Goal: Contribute content: Add original content to the website for others to see

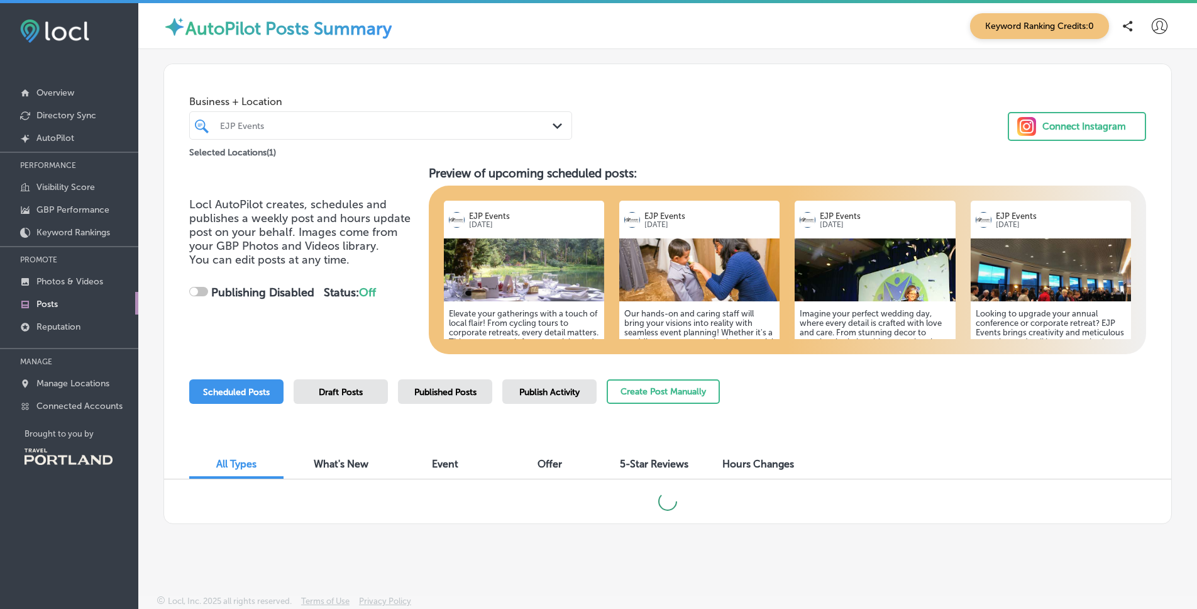
scroll to position [3, 0]
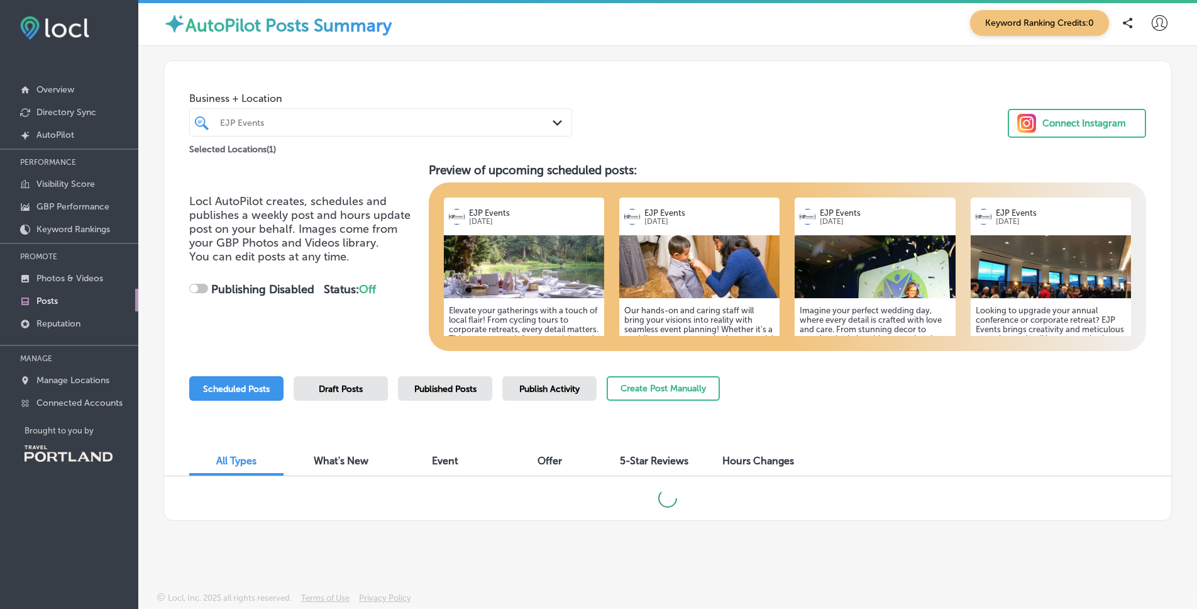
click at [516, 318] on h5 "Elevate your gatherings with a touch of local flair! From cycling tours to corp…" at bounding box center [524, 358] width 150 height 104
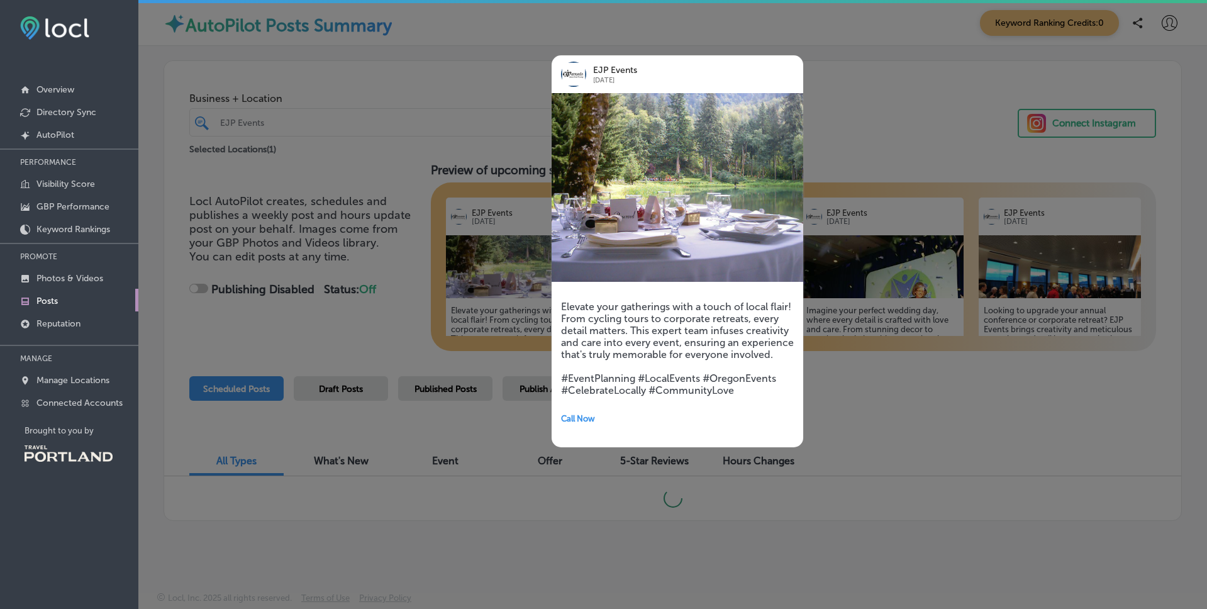
checkbox input "true"
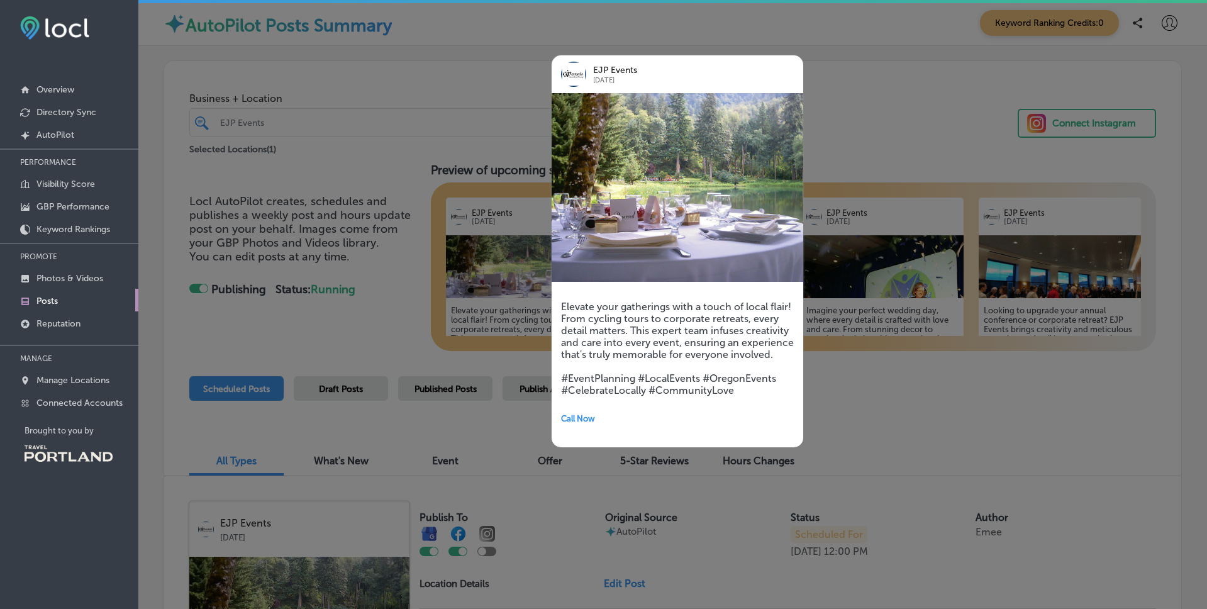
click at [451, 114] on div at bounding box center [603, 304] width 1207 height 609
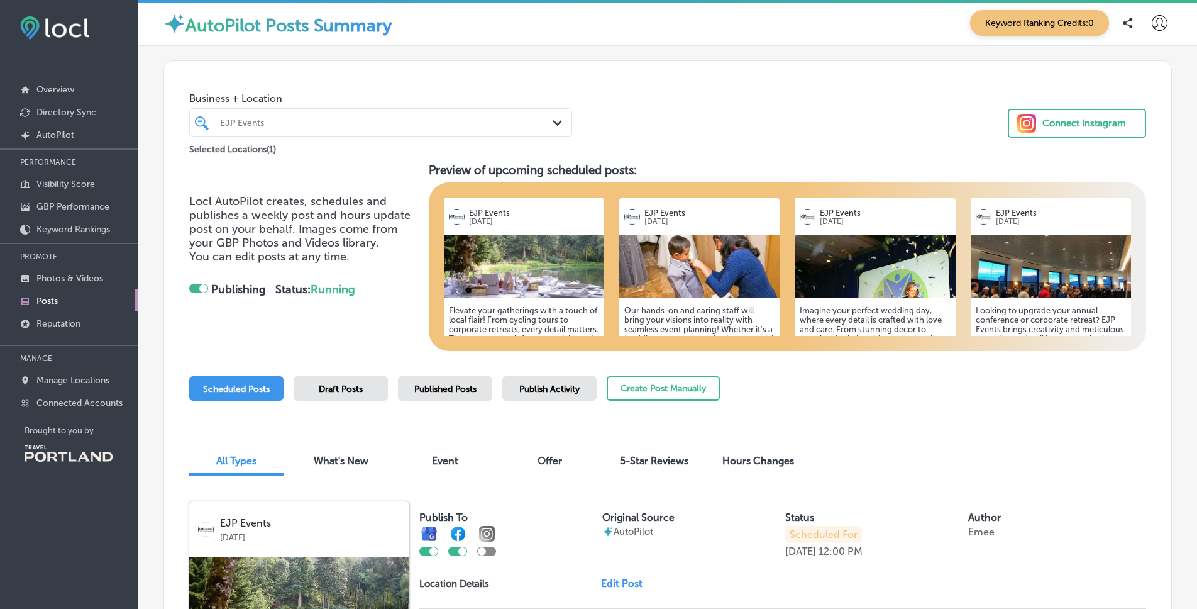
click at [704, 317] on h5 "Our hands-on and caring staff will bring your visions into reality with seamles…" at bounding box center [699, 367] width 150 height 123
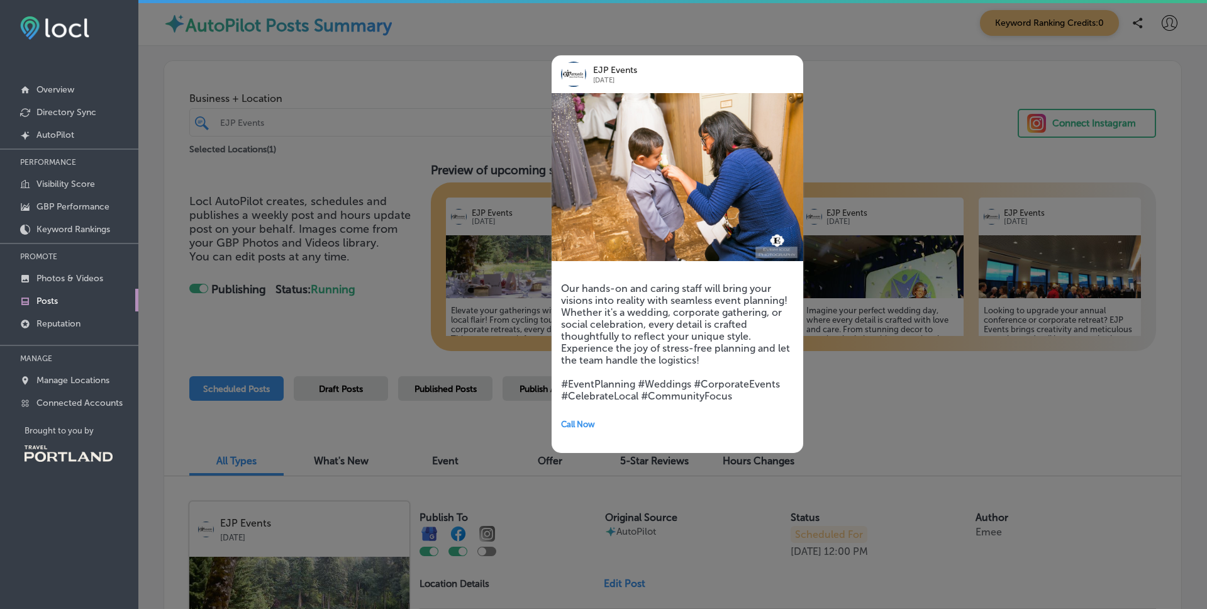
click at [448, 104] on div at bounding box center [603, 304] width 1207 height 609
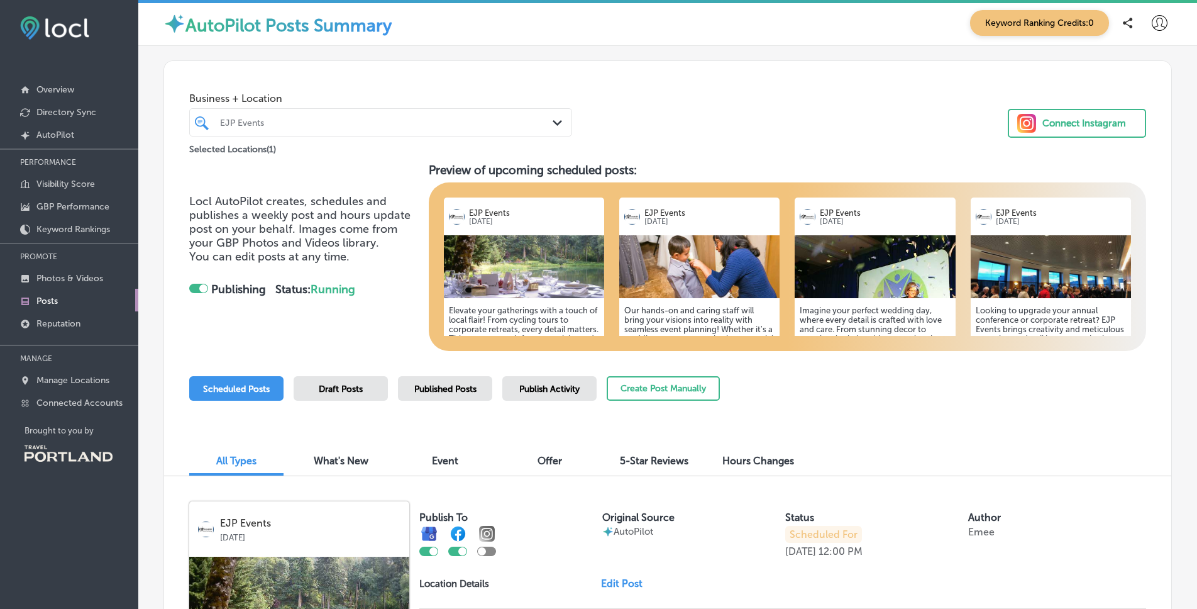
click at [840, 324] on h5 "Imagine your perfect wedding day, where every detail is crafted with love and c…" at bounding box center [875, 358] width 150 height 104
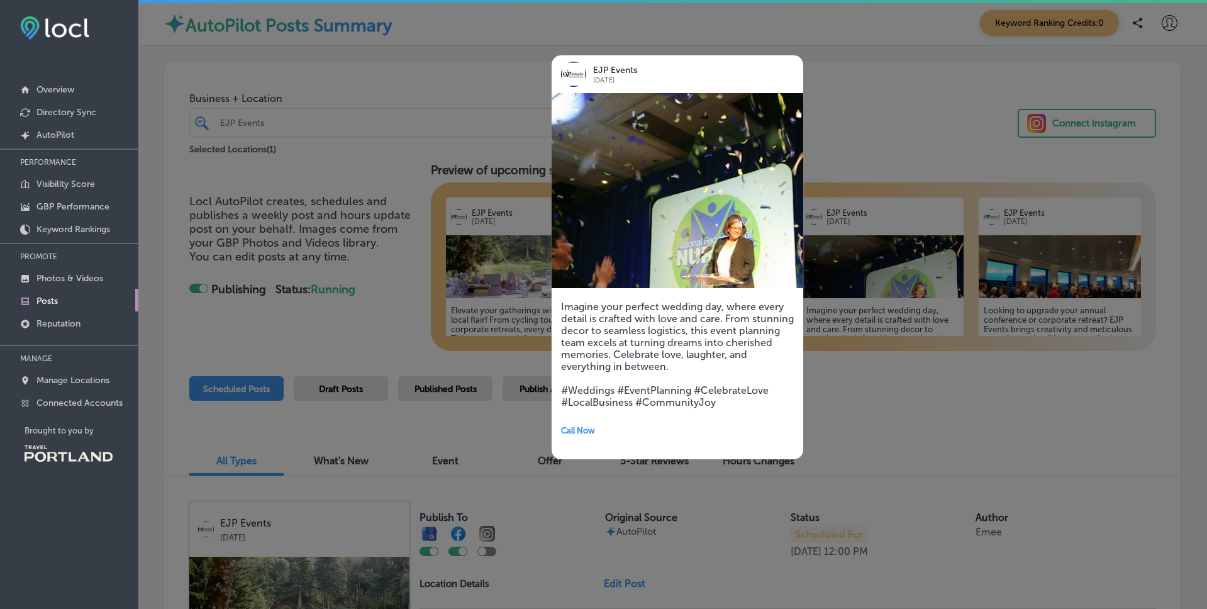
click at [888, 147] on div at bounding box center [603, 304] width 1207 height 609
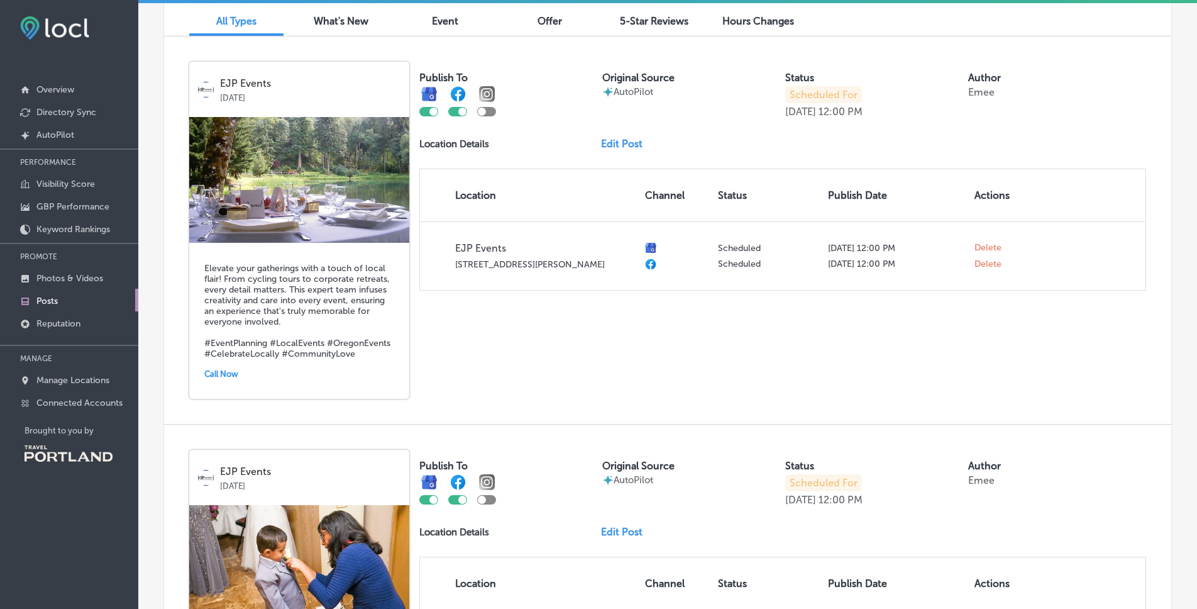
scroll to position [390, 0]
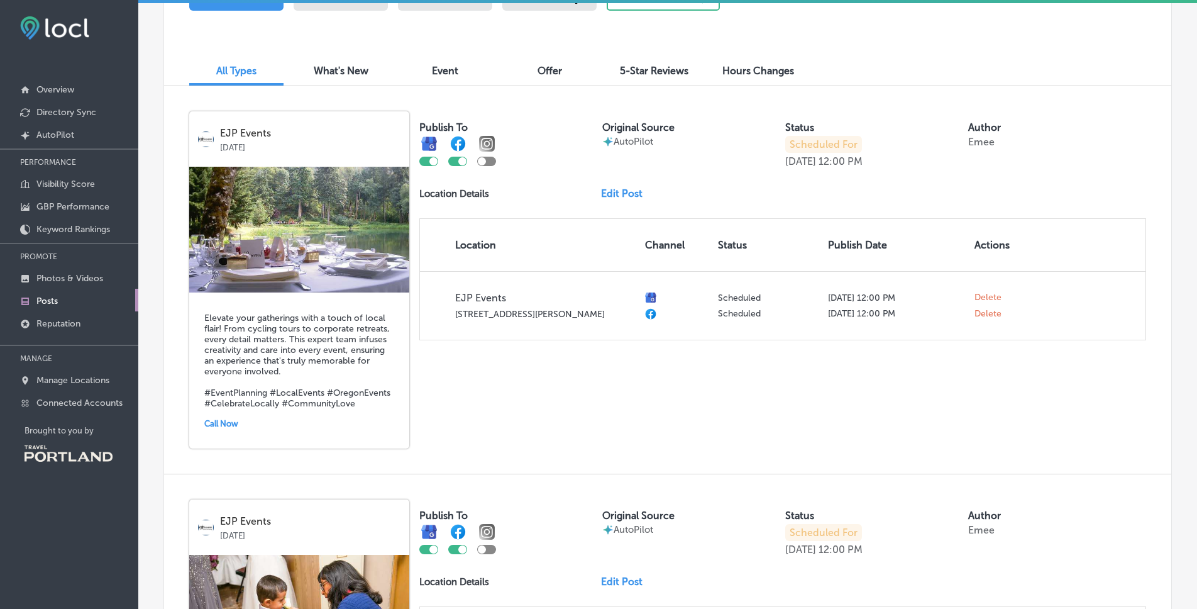
click at [624, 193] on link "Edit Post" at bounding box center [627, 193] width 52 height 12
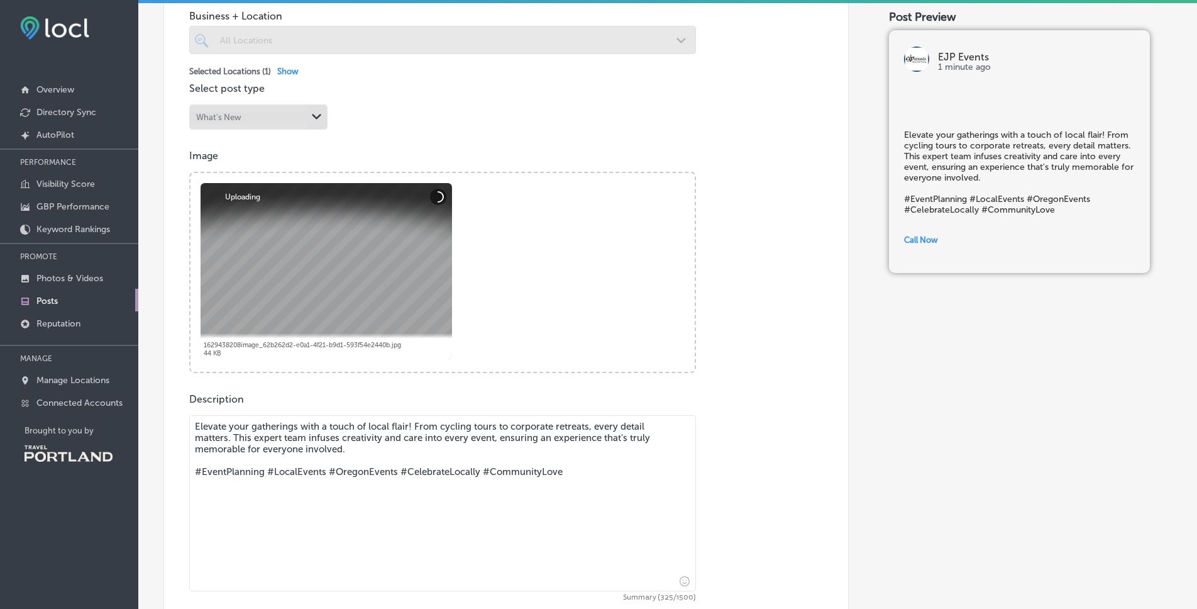
scroll to position [352, 0]
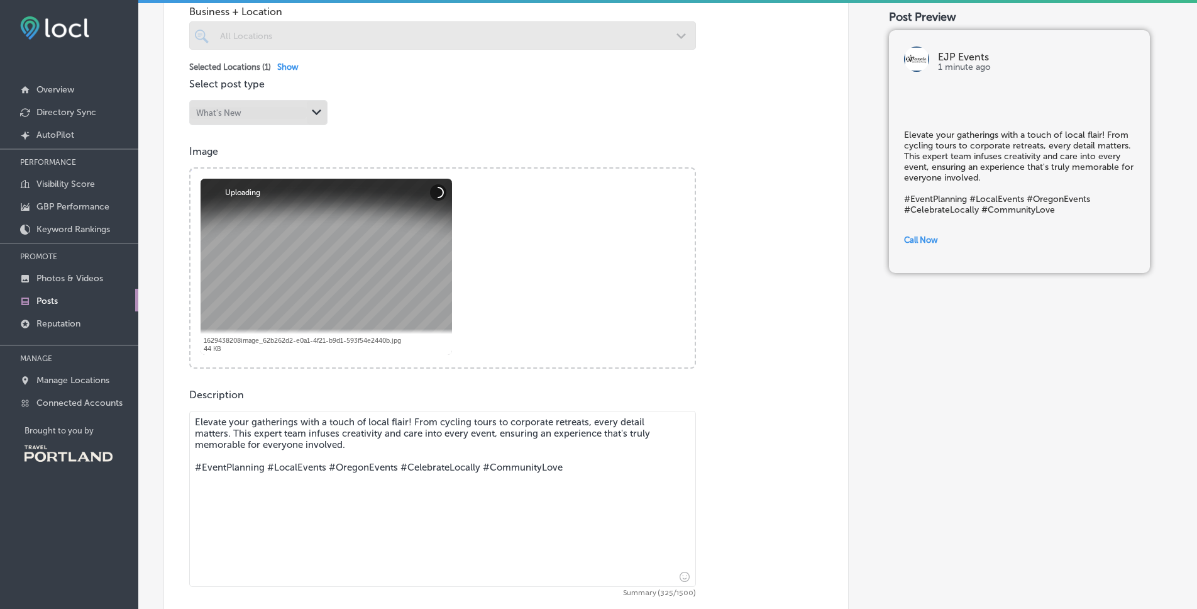
click at [557, 435] on textarea "Elevate your gatherings with a touch of local flair! From cycling tours to corp…" at bounding box center [442, 499] width 507 height 176
click at [448, 418] on textarea "Elevate your gatherings with a touch of local flair! From cycling tours to corp…" at bounding box center [442, 499] width 507 height 176
click at [489, 421] on textarea "Elevate your gatherings with a touch of local flair! From cycling tours to corp…" at bounding box center [442, 499] width 507 height 176
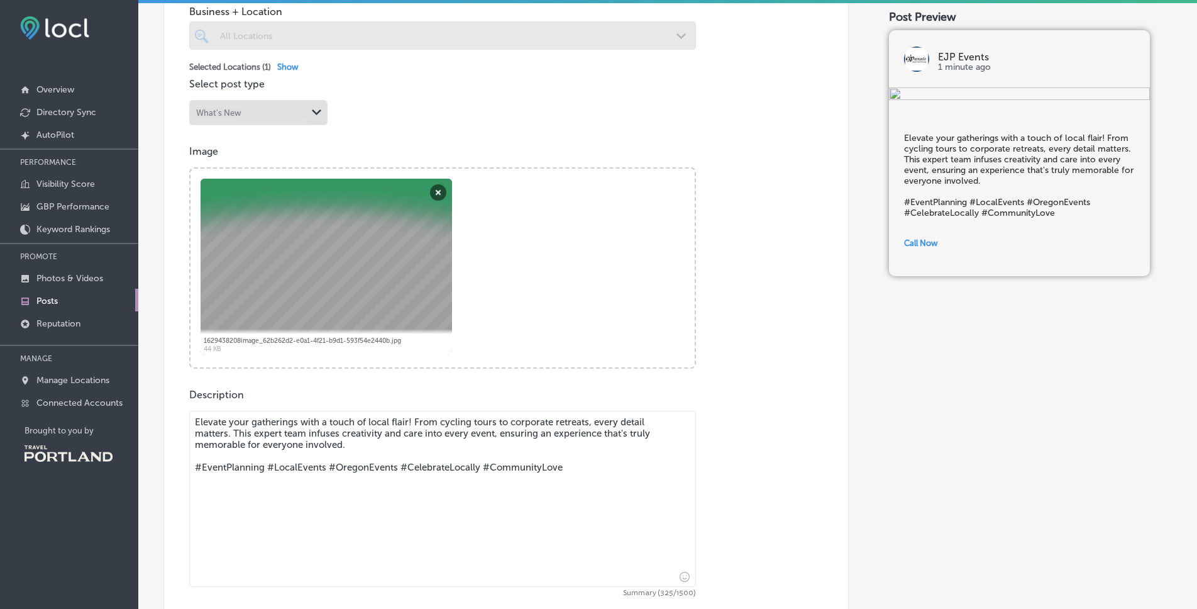
drag, startPoint x: 438, startPoint y: 421, endPoint x: 494, endPoint y: 423, distance: 55.4
click at [494, 423] on textarea "Elevate your gatherings with a touch of local flair! From cycling tours to corp…" at bounding box center [442, 499] width 507 height 176
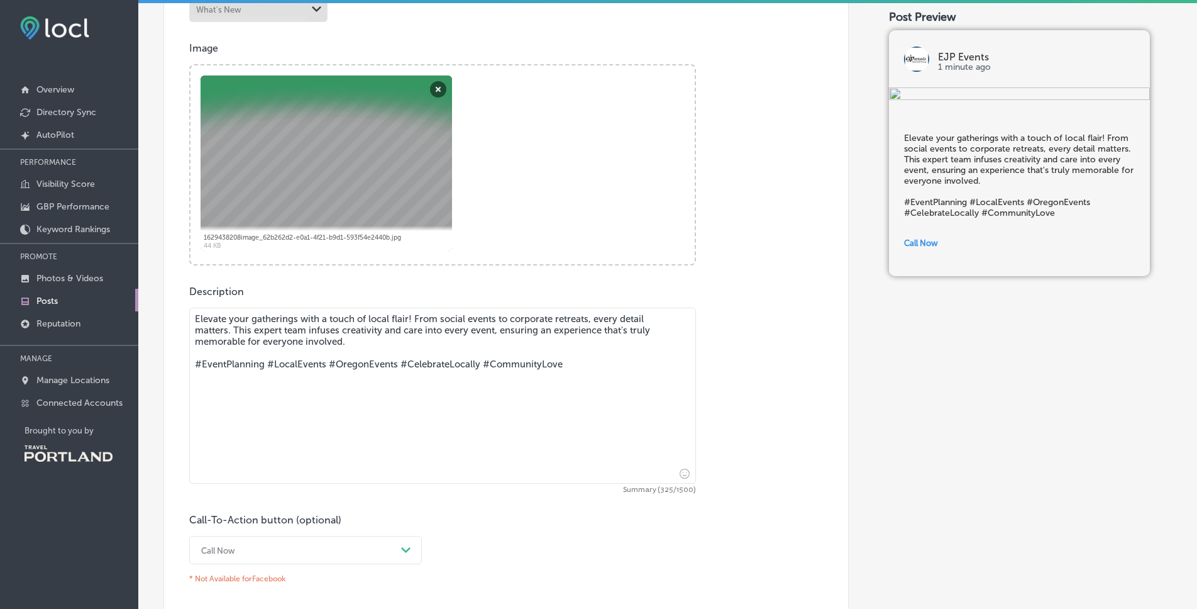
scroll to position [552, 0]
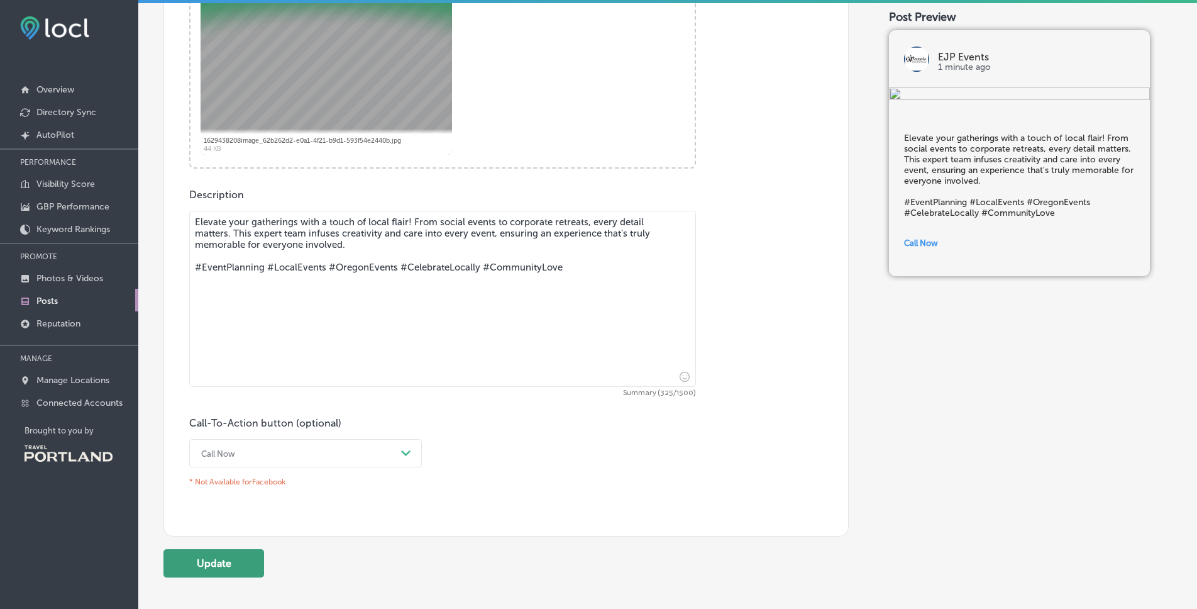
type textarea "Elevate your gatherings with a touch of local flair! From social events to corp…"
click at [209, 572] on button "Update" at bounding box center [214, 563] width 101 height 28
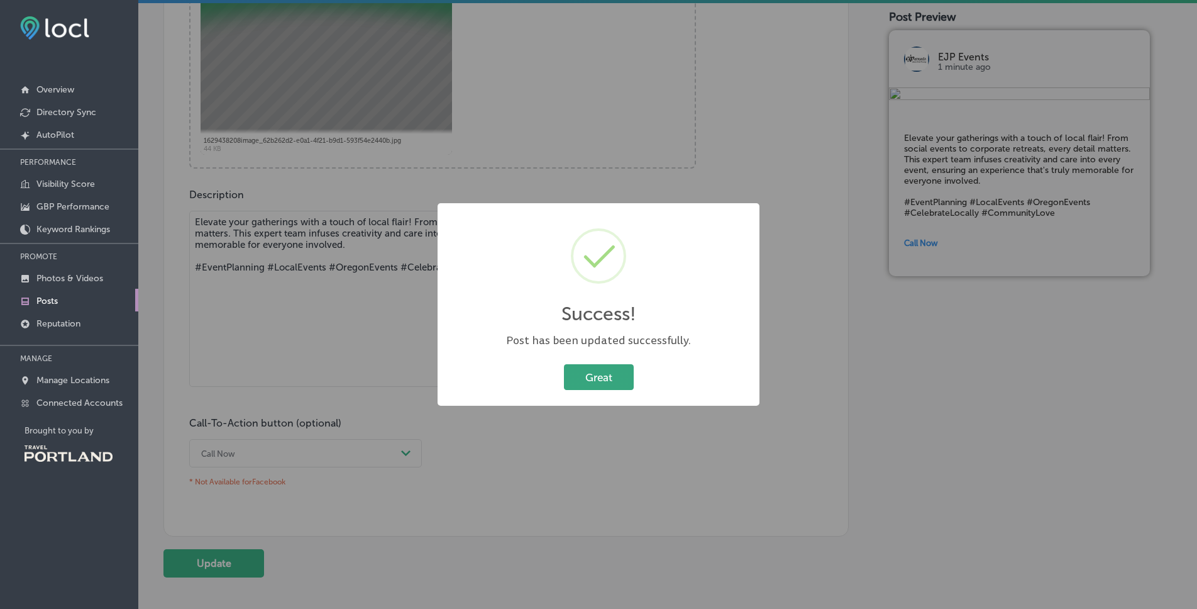
click at [626, 369] on button "Great" at bounding box center [599, 377] width 70 height 26
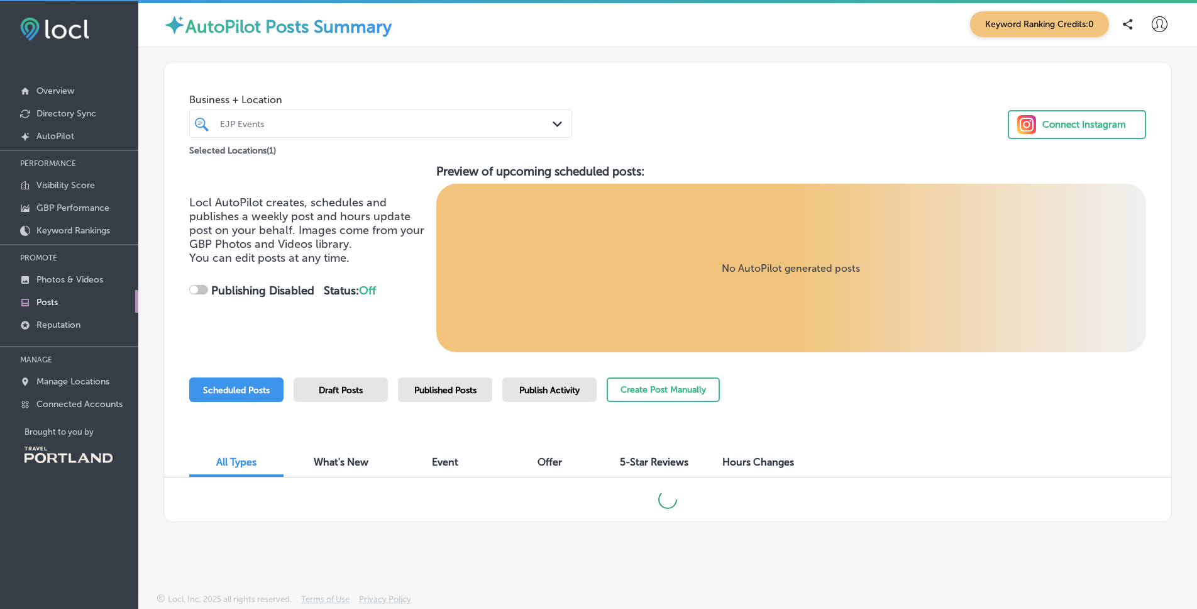
checkbox input "true"
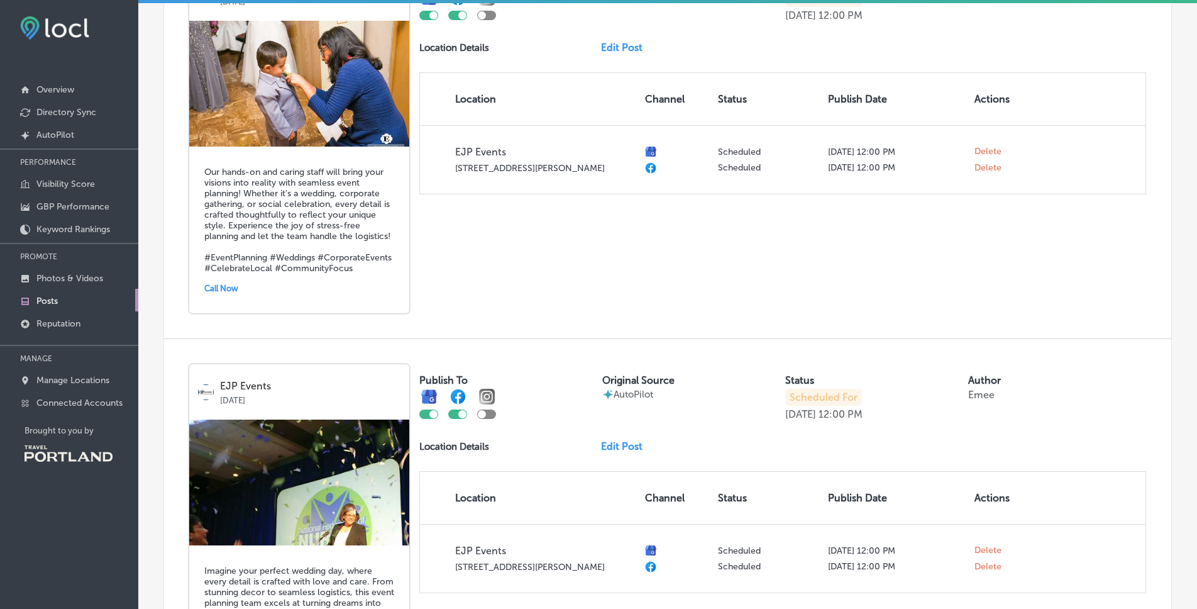
scroll to position [1207, 0]
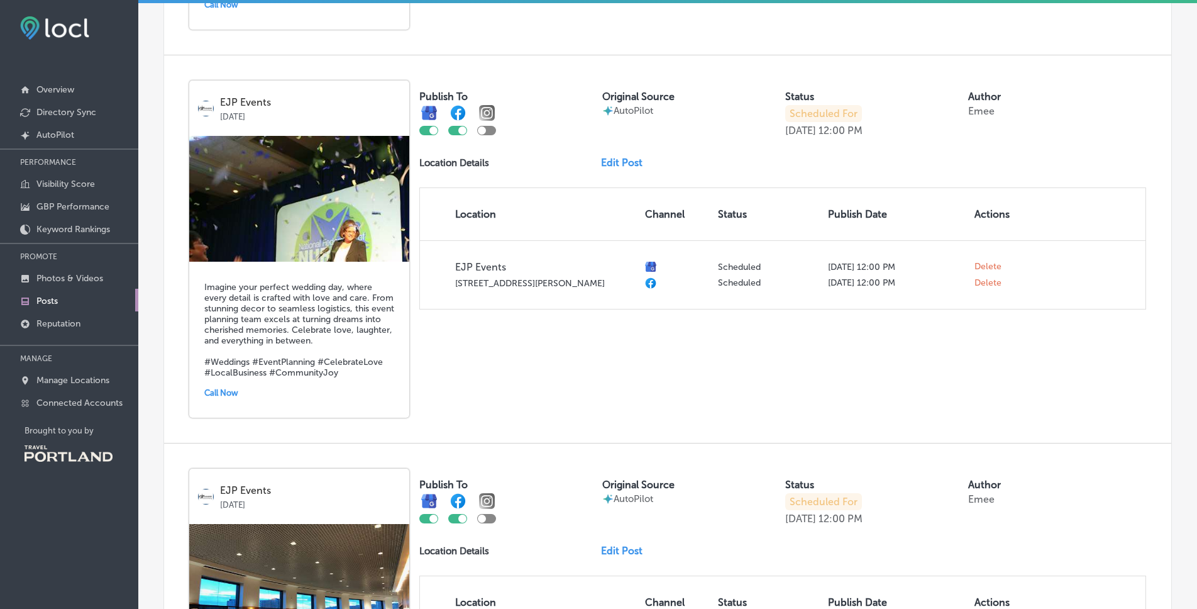
click at [601, 169] on link "Edit Post" at bounding box center [627, 163] width 52 height 12
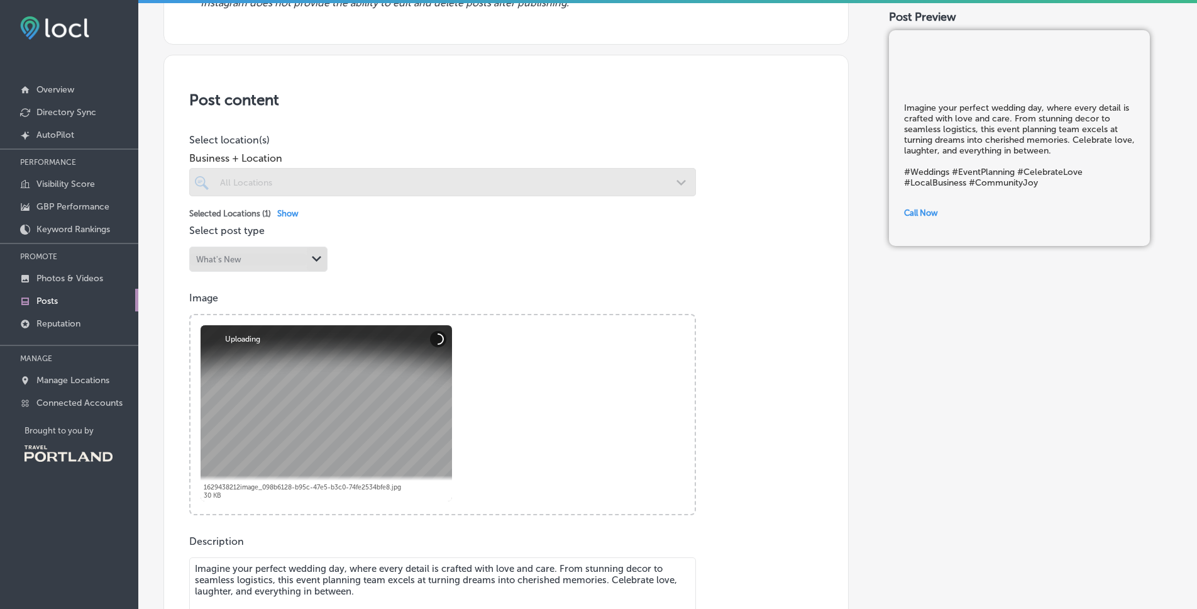
scroll to position [401, 0]
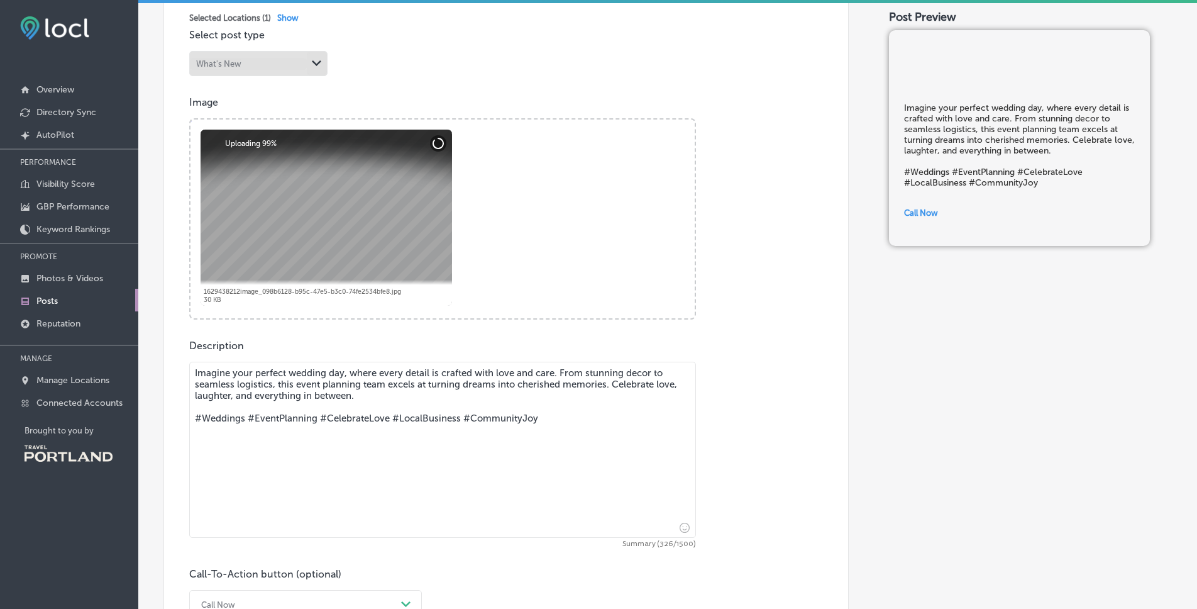
click at [305, 391] on textarea "Imagine your perfect wedding day, where every detail is crafted with love and c…" at bounding box center [442, 450] width 507 height 176
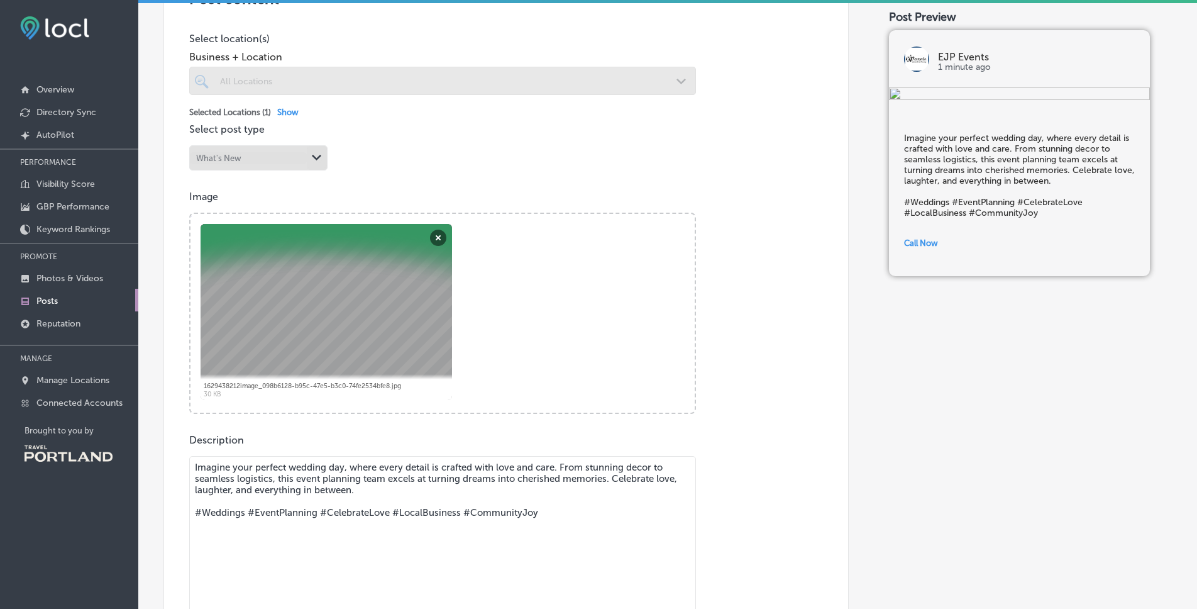
scroll to position [18, 0]
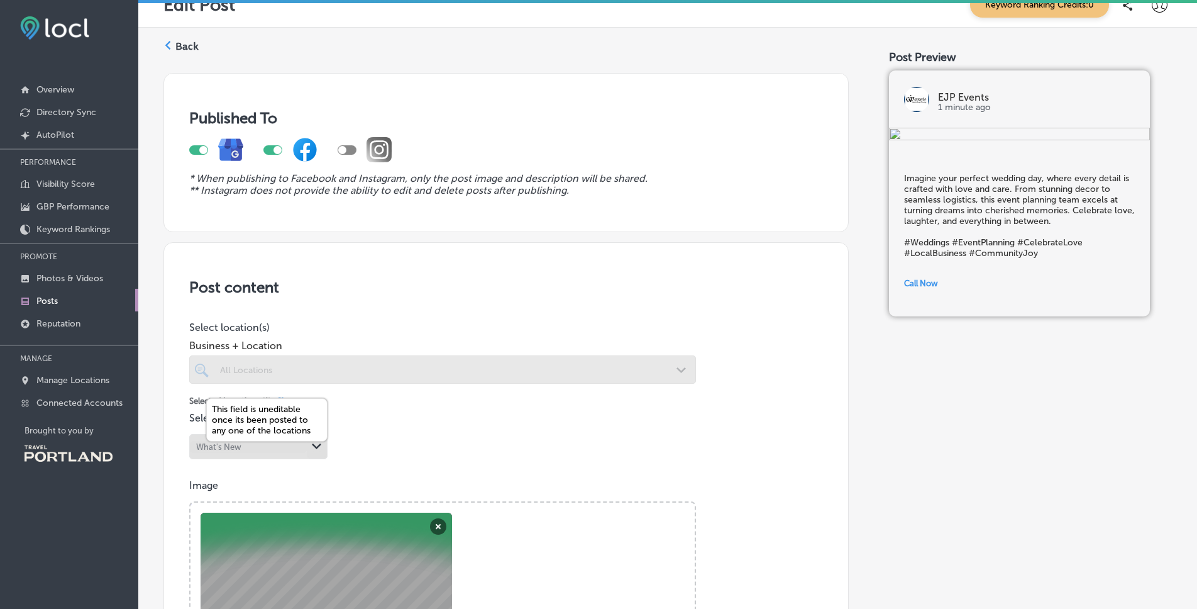
click at [270, 449] on div "What's New" at bounding box center [248, 447] width 117 height 12
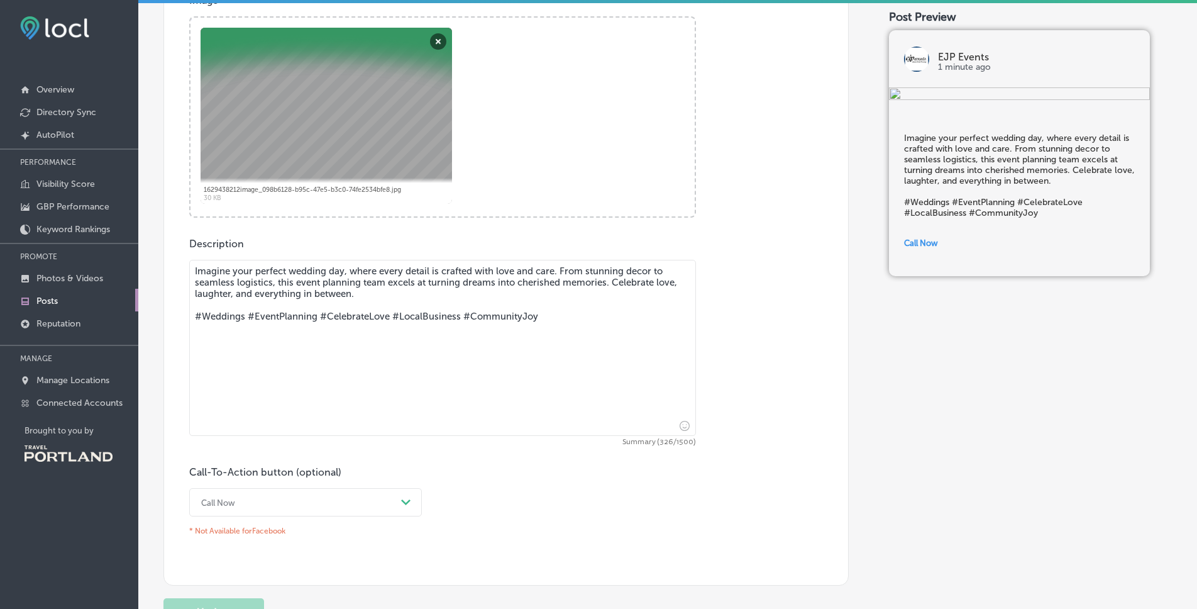
scroll to position [540, 0]
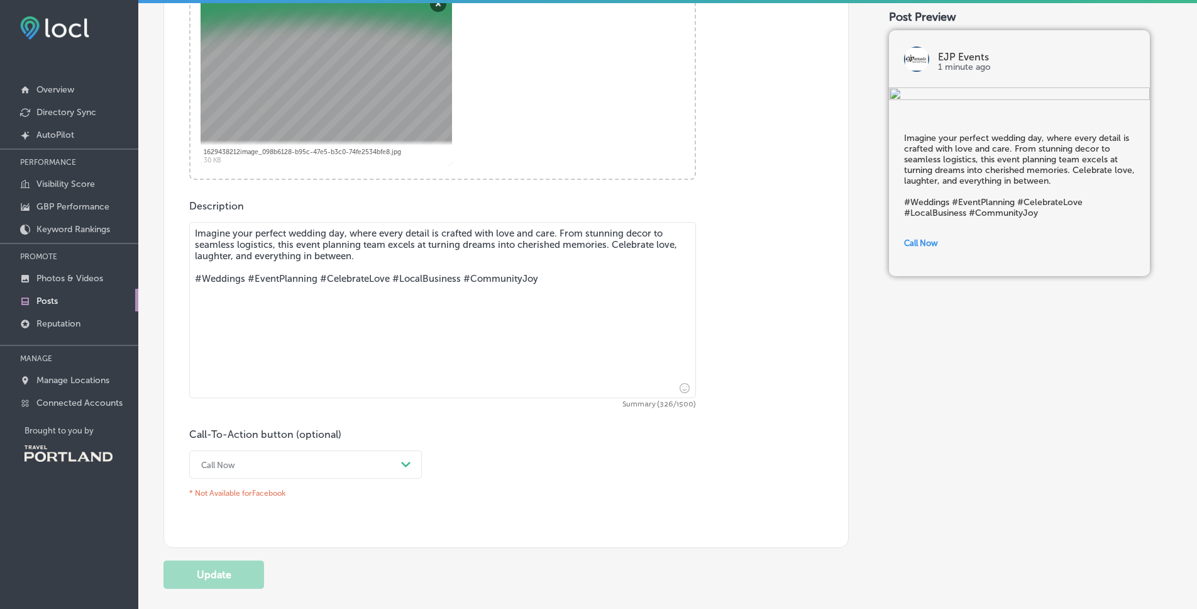
click at [573, 285] on textarea "Imagine your perfect wedding day, where every detail is crafted with love and c…" at bounding box center [442, 310] width 507 height 176
drag, startPoint x: 558, startPoint y: 287, endPoint x: 215, endPoint y: 215, distance: 350.8
click at [215, 215] on div "Description Imagine your perfect wedding day, where every detail is crafted wit…" at bounding box center [506, 351] width 634 height 302
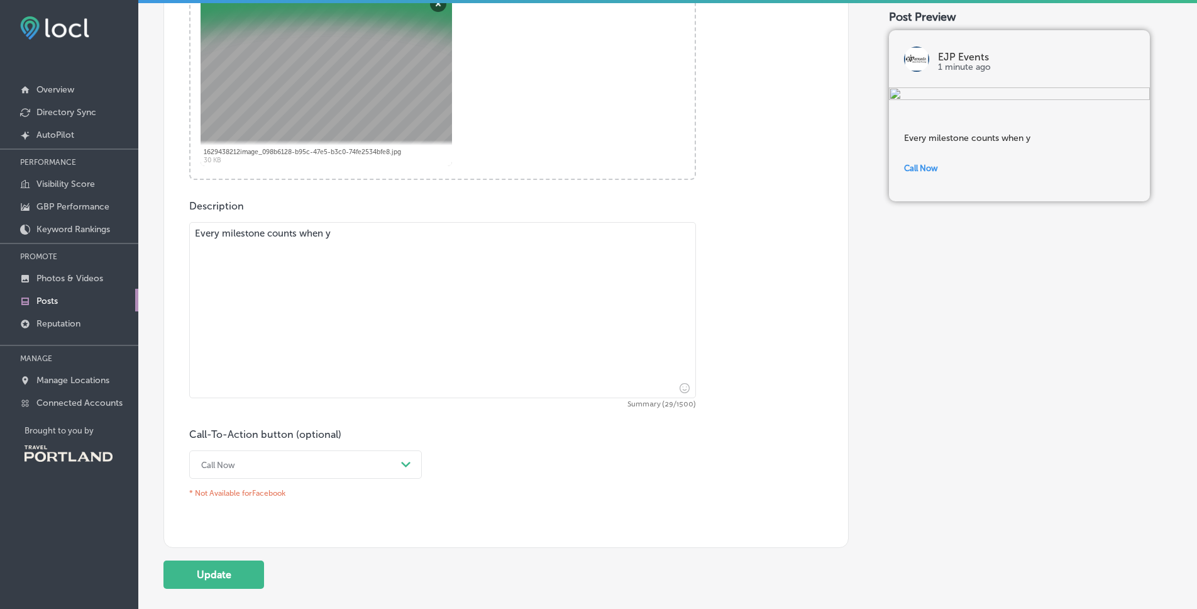
click at [287, 240] on textarea "Every milestone counts when y" at bounding box center [442, 310] width 507 height 176
type textarea "Y"
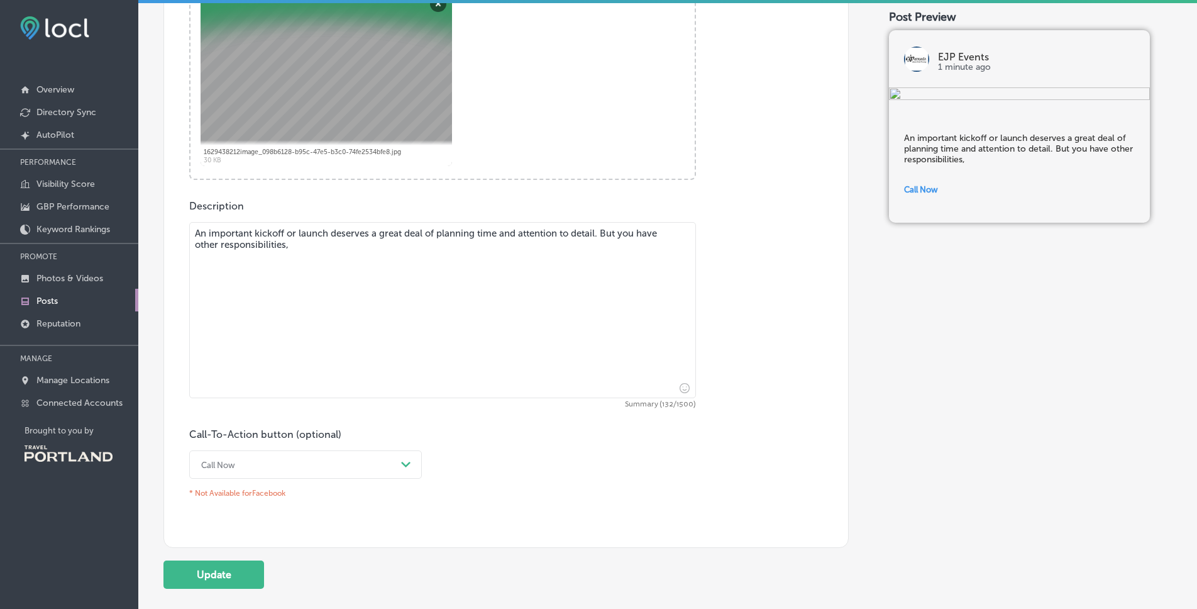
drag, startPoint x: 599, startPoint y: 231, endPoint x: 606, endPoint y: 257, distance: 26.9
click at [606, 257] on textarea "An important kickoff or launch deserves a great deal of planning time and atten…" at bounding box center [442, 310] width 507 height 176
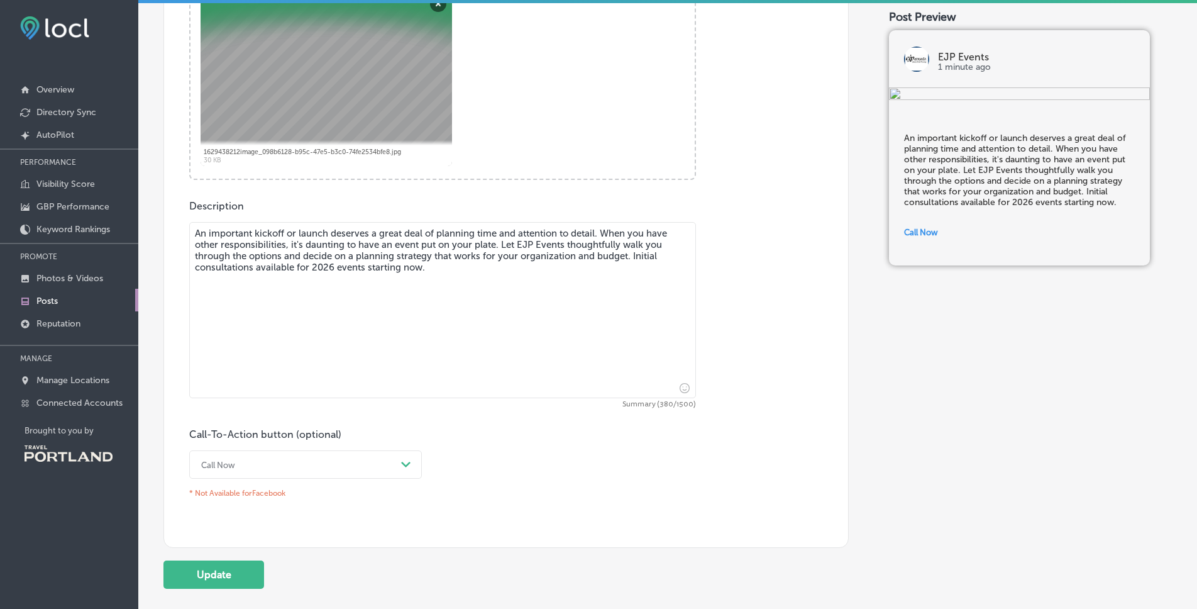
type textarea "An important kickoff or launch deserves a great deal of planning time and atten…"
click at [398, 467] on div "Call Now Path Created with Sketch." at bounding box center [305, 464] width 233 height 28
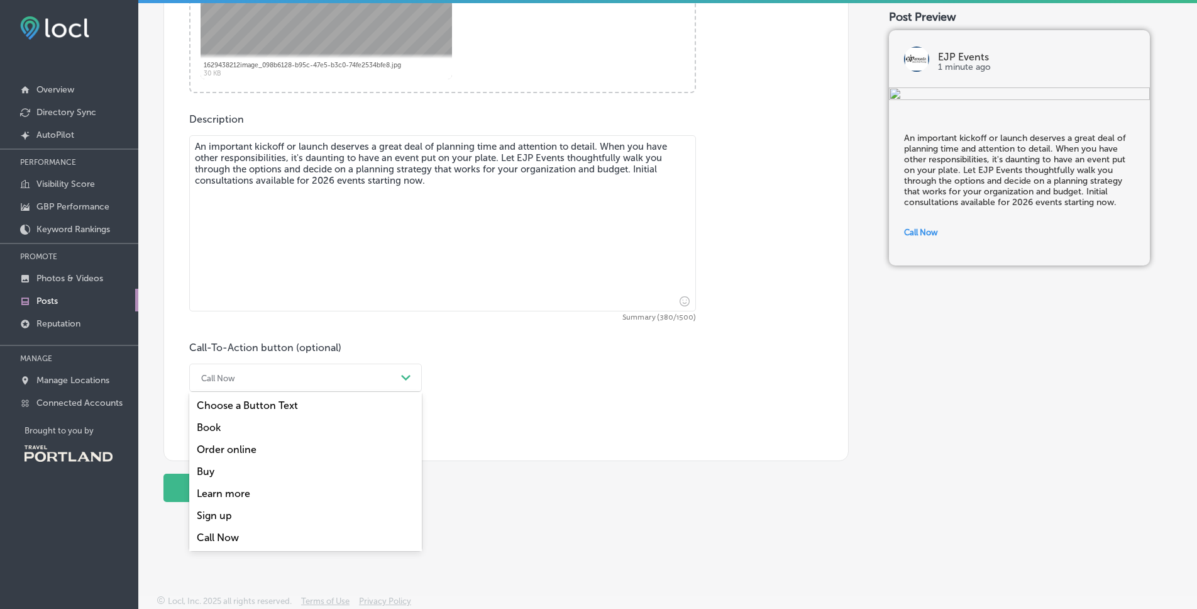
scroll to position [630, 0]
click at [236, 488] on div "Learn more" at bounding box center [305, 490] width 233 height 22
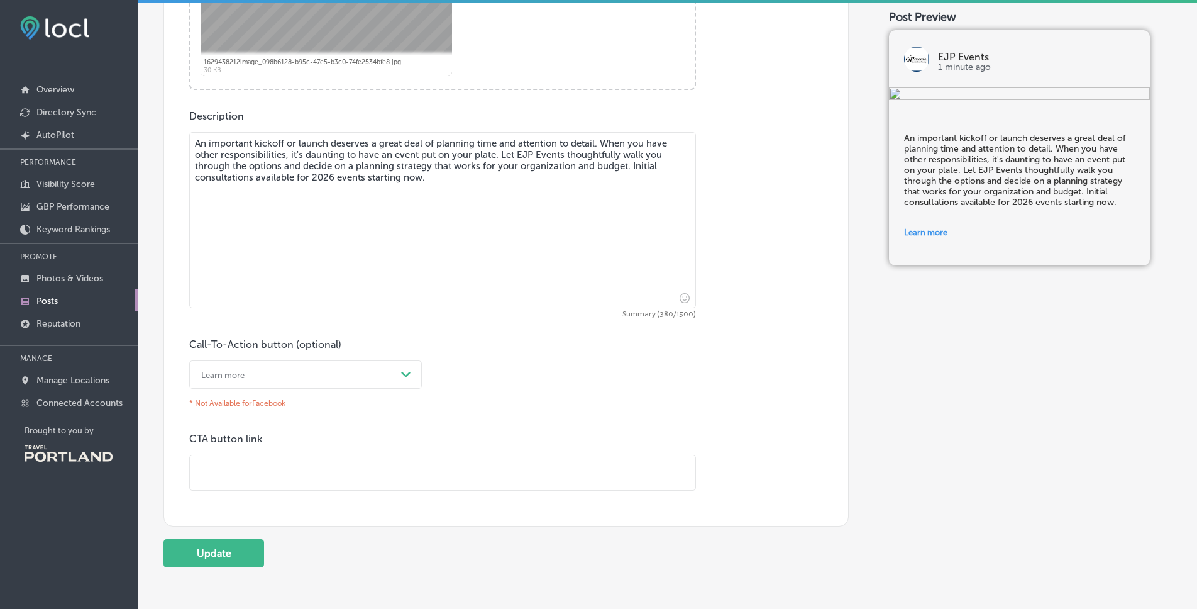
click at [228, 479] on input "text" at bounding box center [443, 472] width 506 height 35
type input "[URL][DOMAIN_NAME]"
click at [236, 546] on button "Update" at bounding box center [214, 553] width 101 height 28
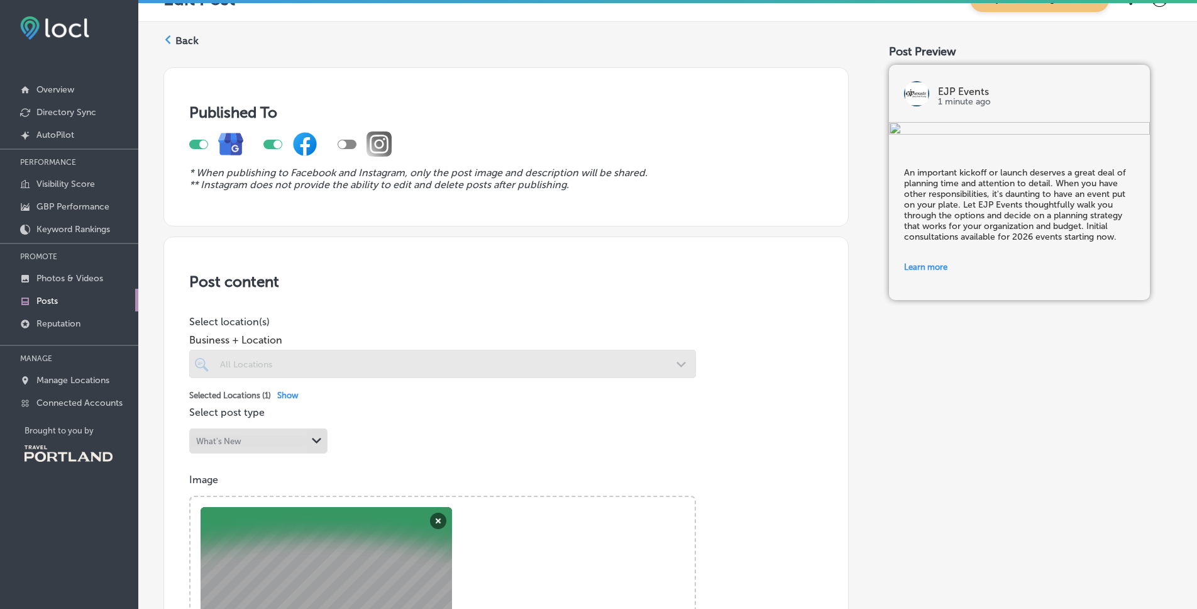
scroll to position [0, 0]
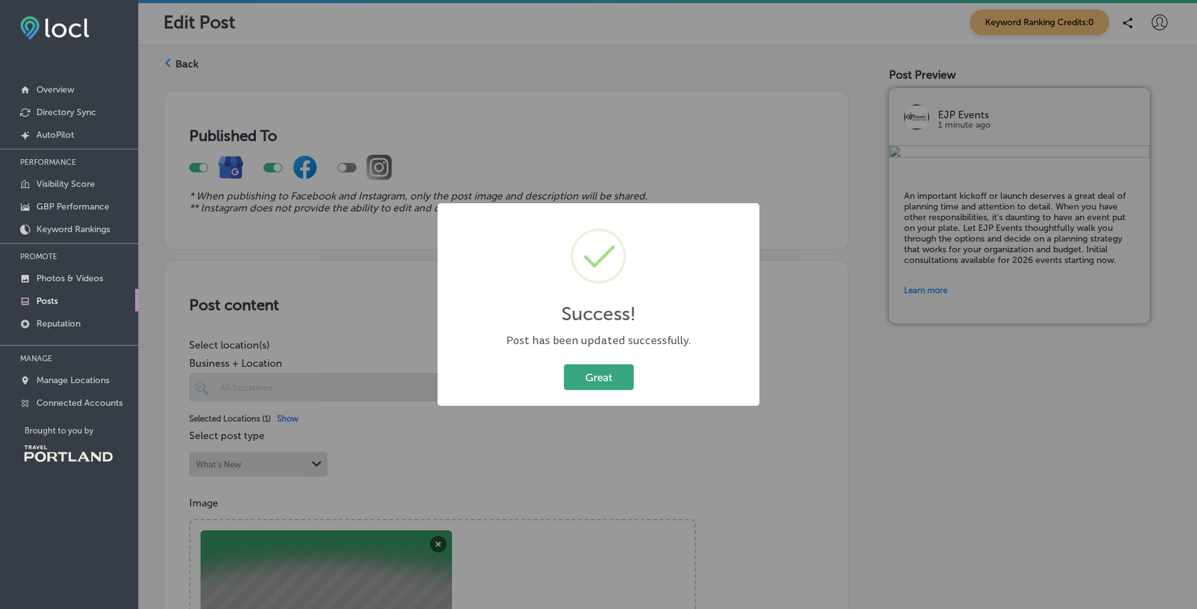
click at [604, 380] on button "Great" at bounding box center [599, 377] width 70 height 26
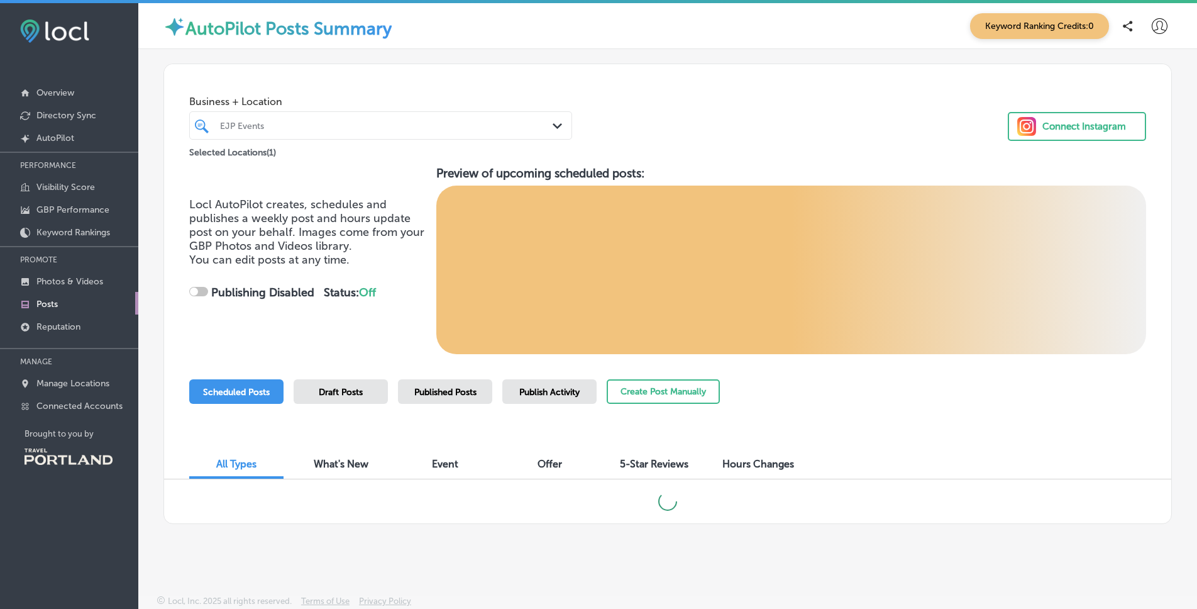
checkbox input "true"
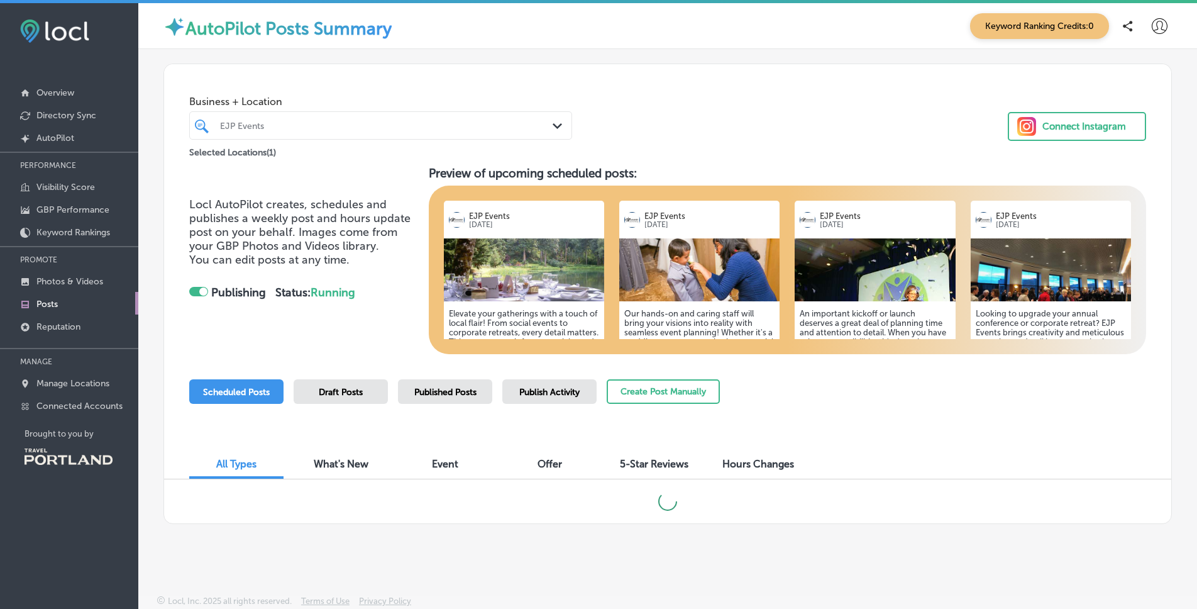
click at [1101, 285] on img at bounding box center [1051, 269] width 160 height 63
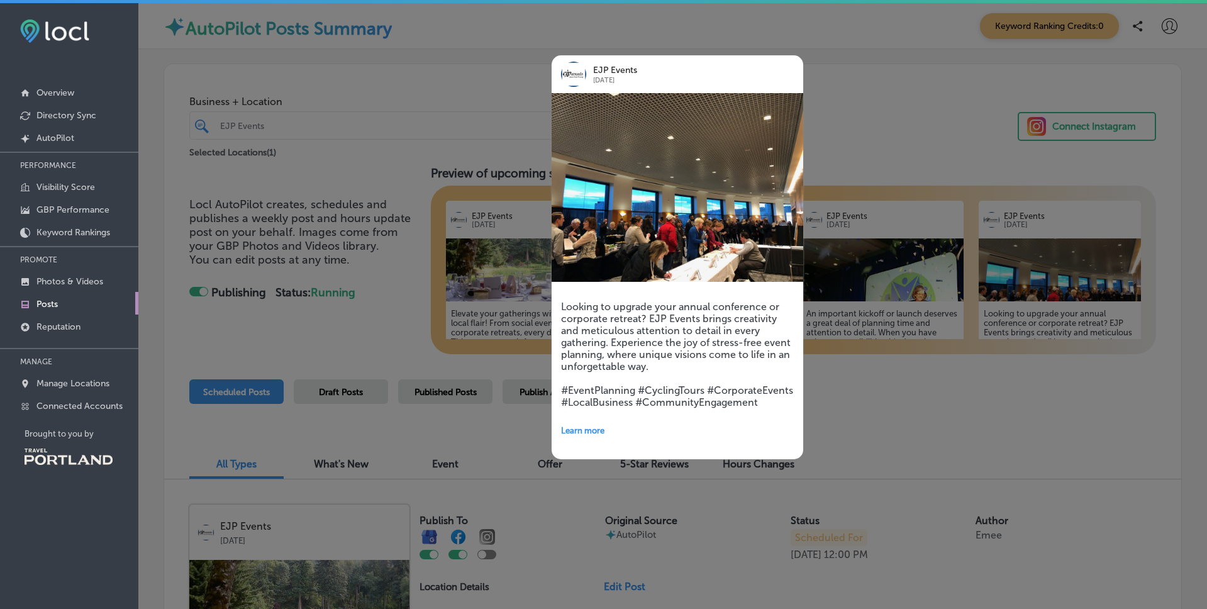
click at [1038, 442] on div at bounding box center [603, 304] width 1207 height 609
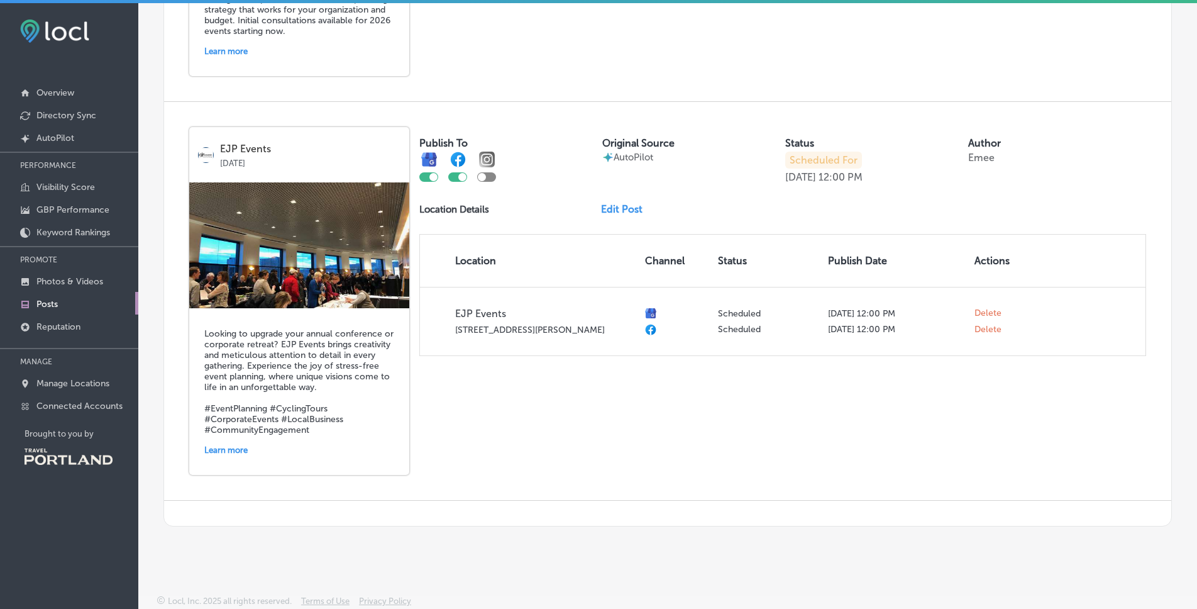
scroll to position [1563, 0]
